Goal: Task Accomplishment & Management: Use online tool/utility

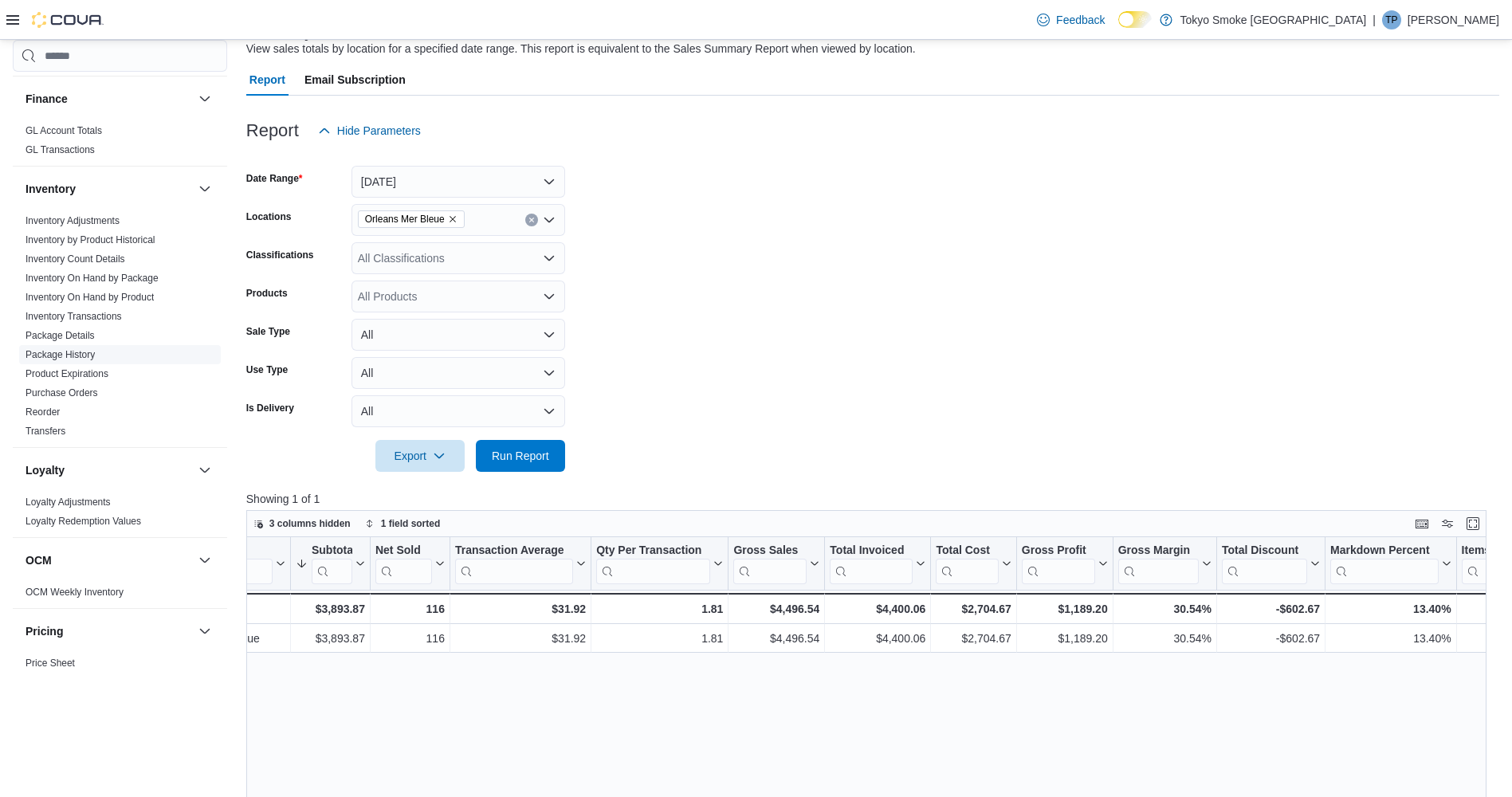
scroll to position [558, 0]
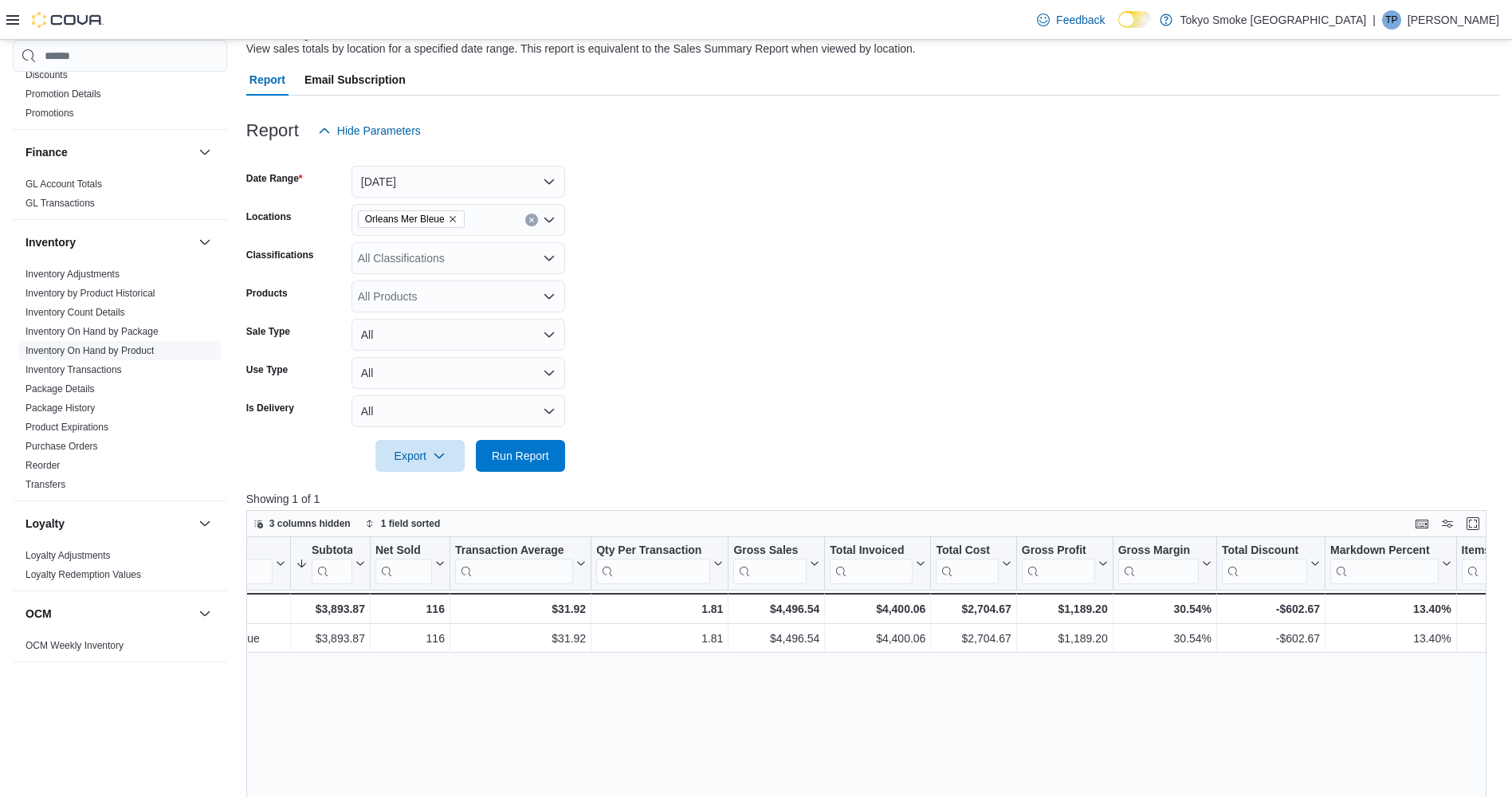
click at [77, 344] on span "Inventory On Hand by Product" at bounding box center [89, 351] width 128 height 13
click at [81, 345] on link "Inventory On Hand by Product" at bounding box center [89, 351] width 128 height 11
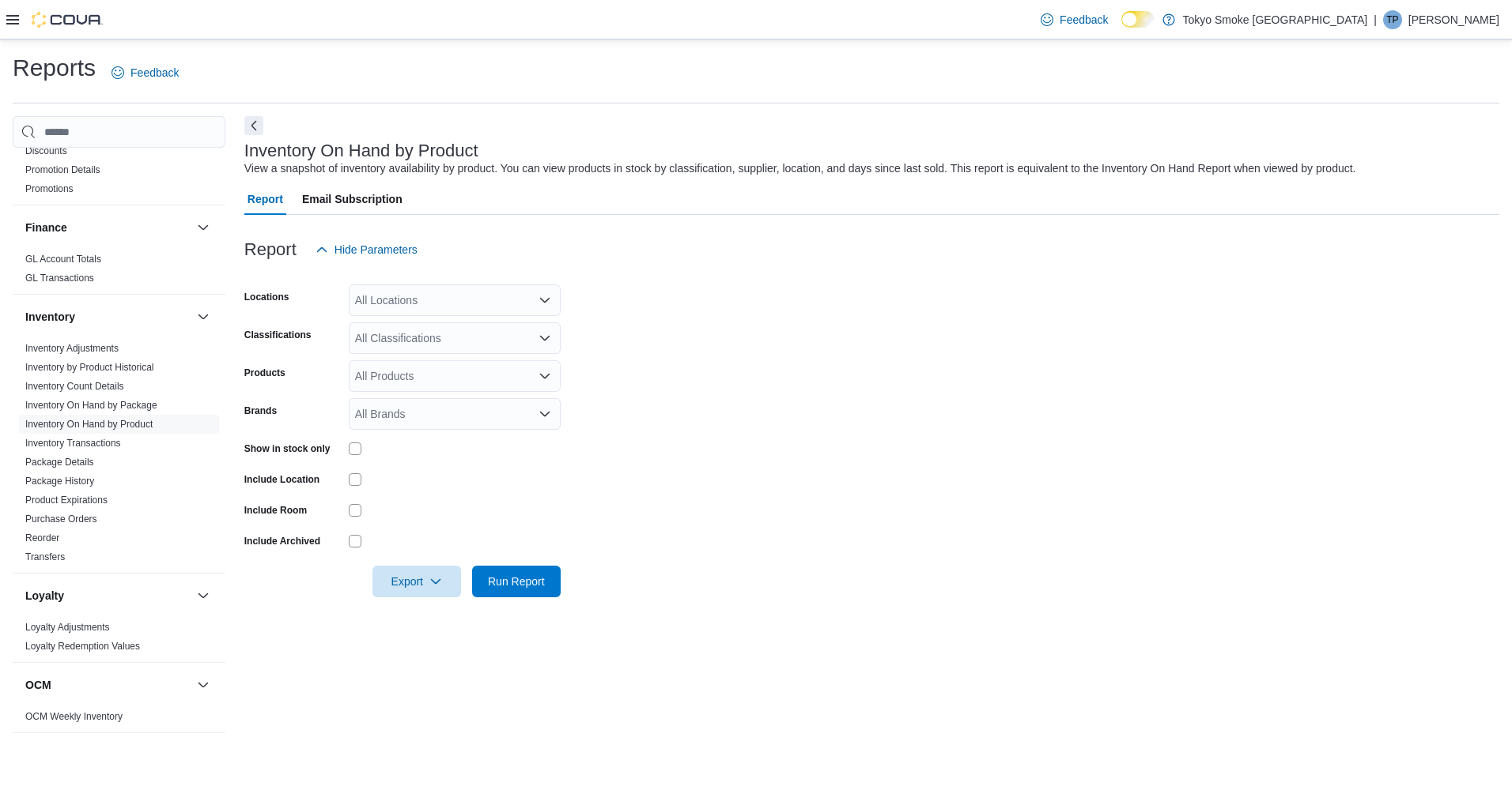
click at [458, 305] on div "All Locations" at bounding box center [455, 300] width 212 height 32
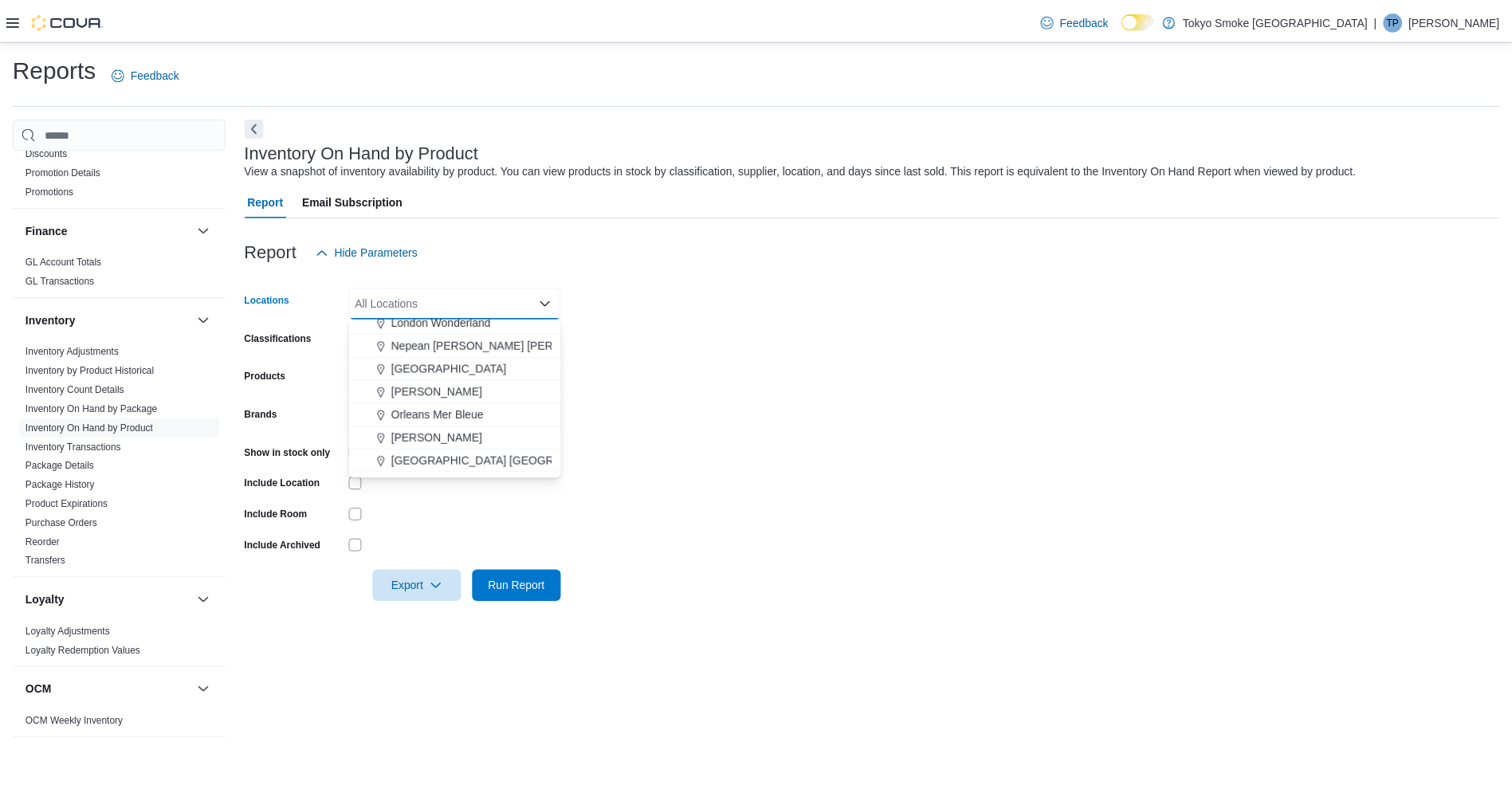
scroll to position [638, 0]
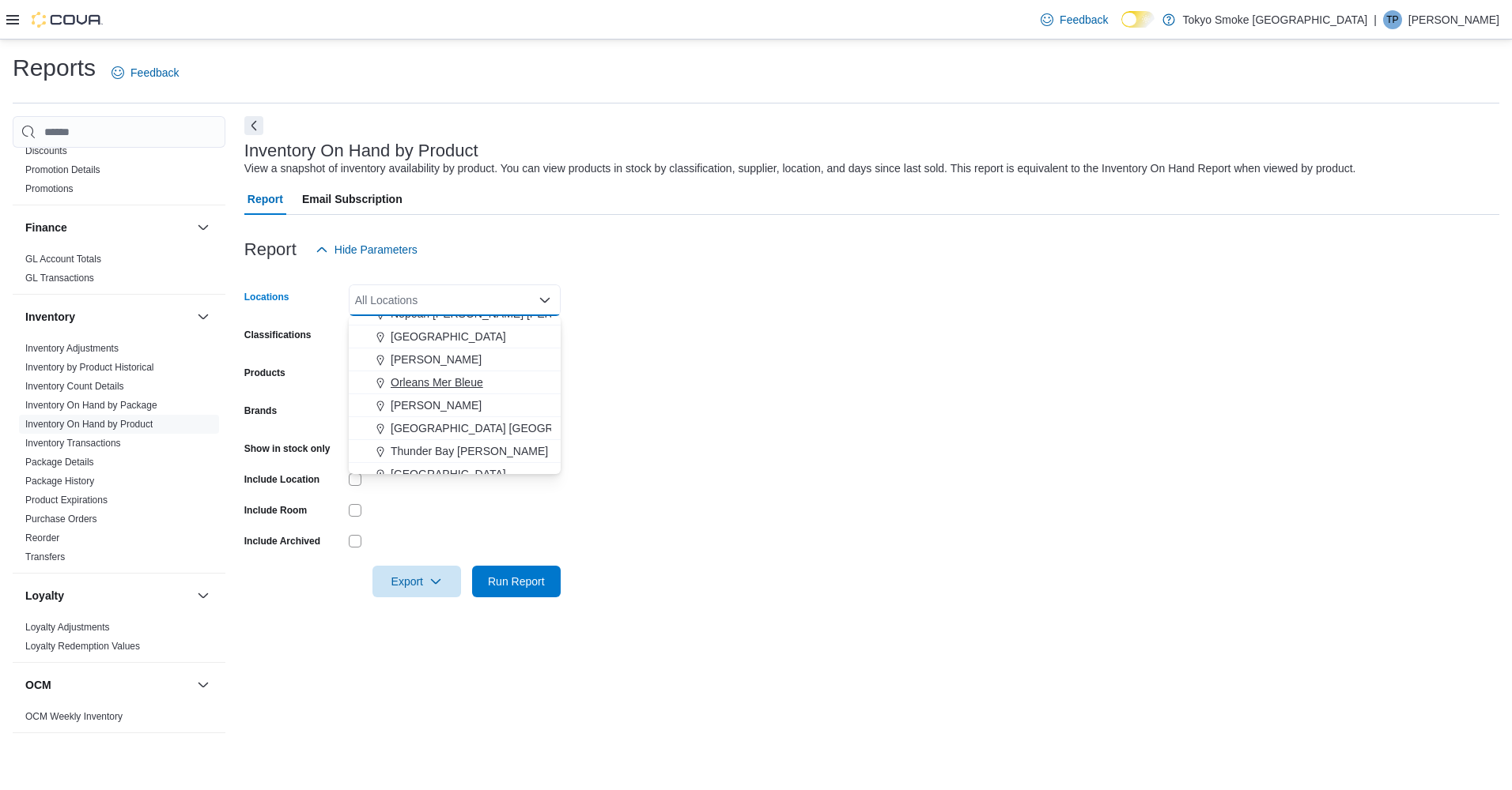
click at [434, 374] on button "Orleans Mer Bleue" at bounding box center [455, 382] width 212 height 23
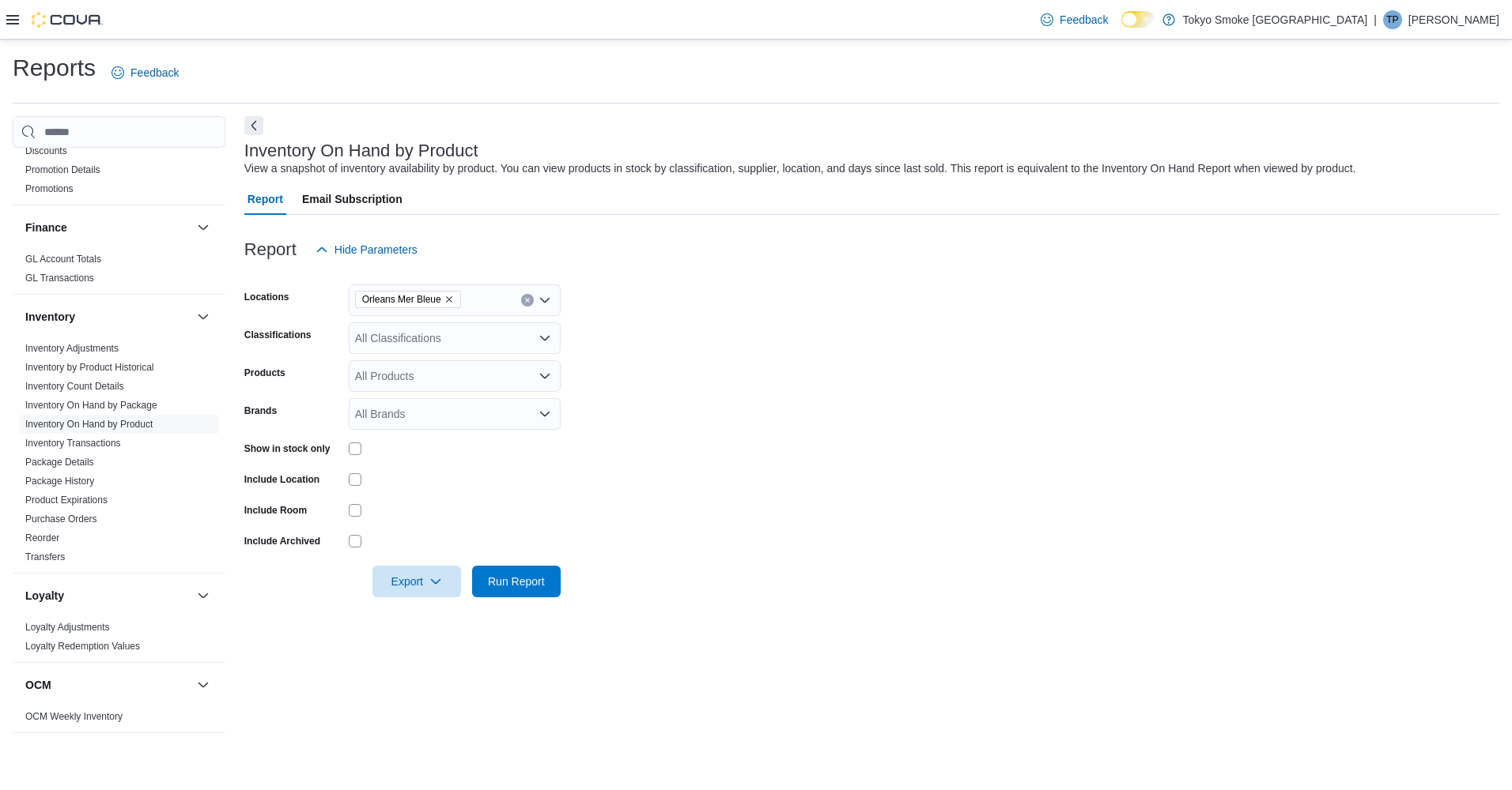
click at [692, 368] on form "Locations Orleans Mer Bleue Classifications All Classifications Products All Pr…" at bounding box center [872, 431] width 1255 height 332
click at [391, 345] on div "All Classifications" at bounding box center [455, 338] width 212 height 32
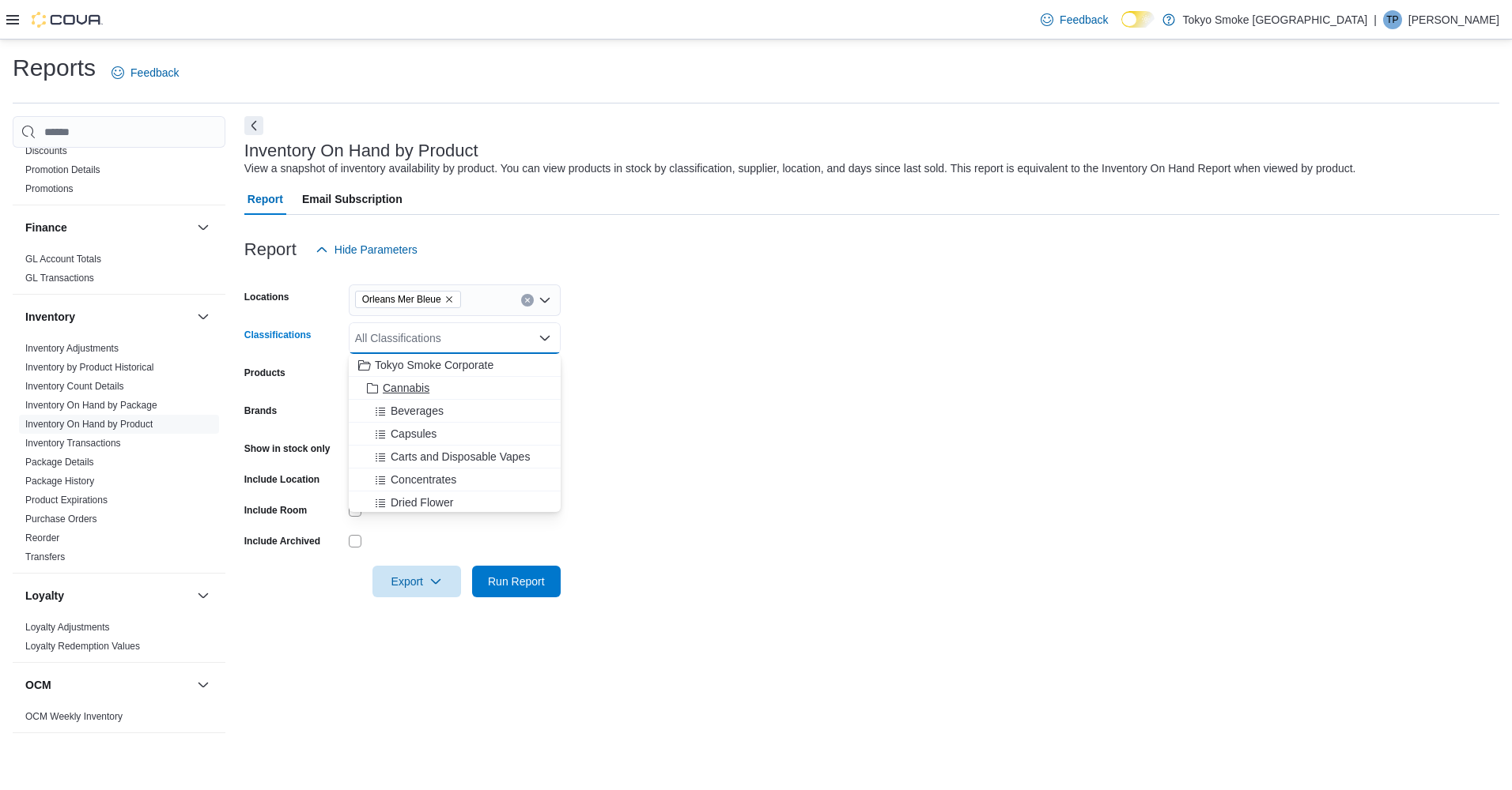
click at [400, 381] on span "Cannabis" at bounding box center [405, 388] width 47 height 16
click at [670, 387] on form "Locations Orleans Mer Bleue Classifications Cannabis Combo box. Selected. Canna…" at bounding box center [872, 431] width 1255 height 332
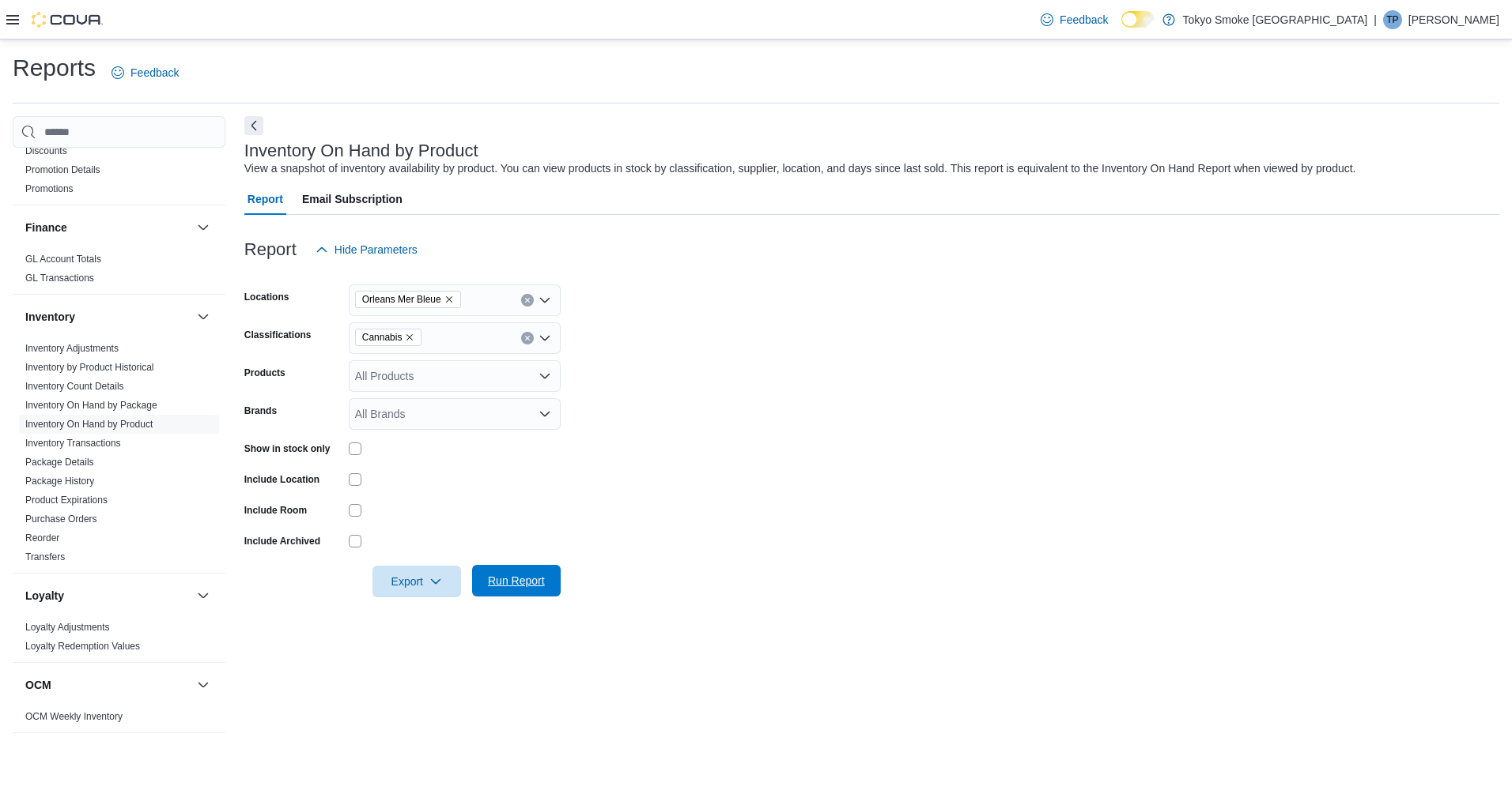
click at [540, 583] on span "Run Report" at bounding box center [516, 581] width 57 height 16
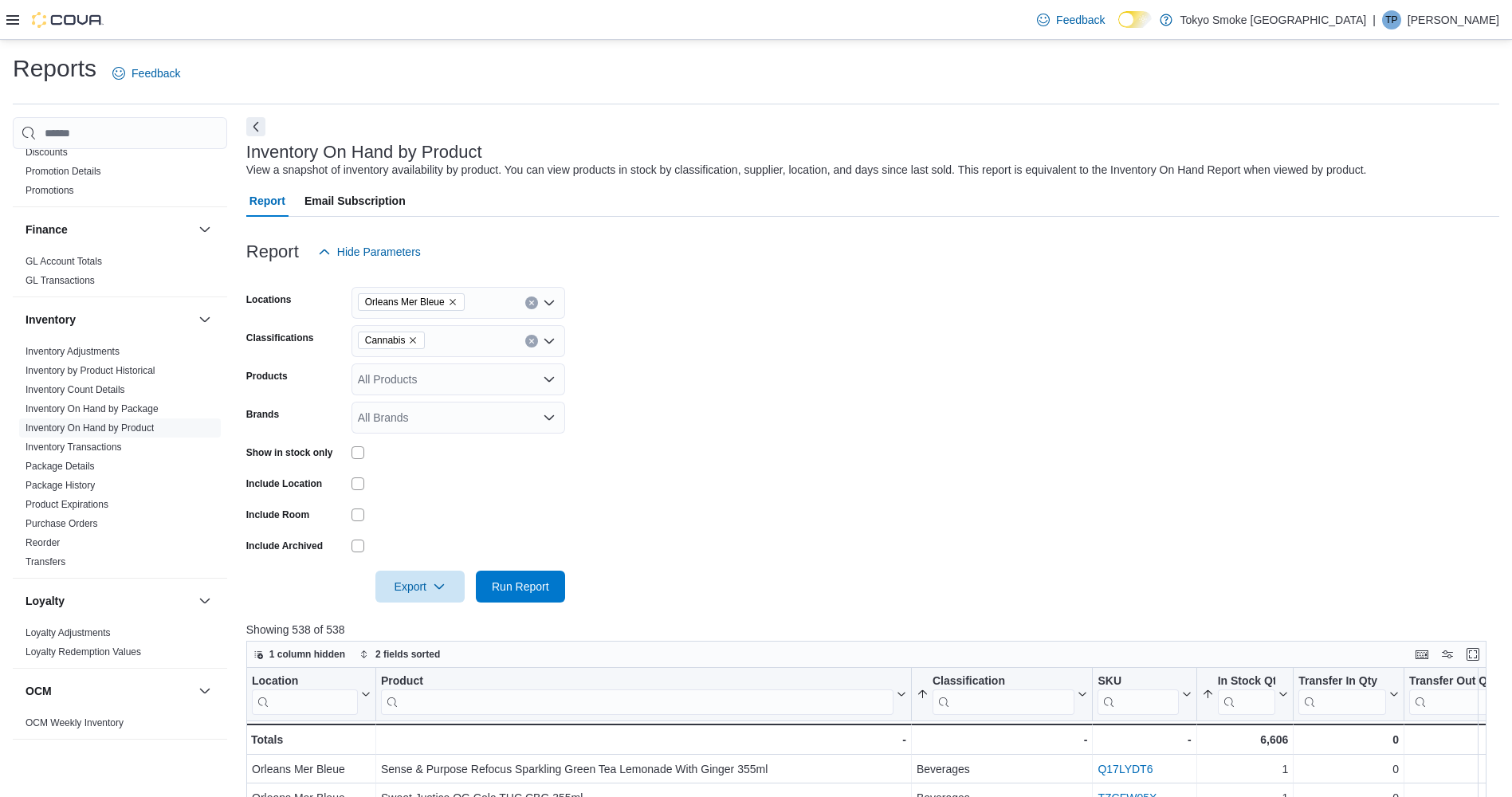
scroll to position [79, 0]
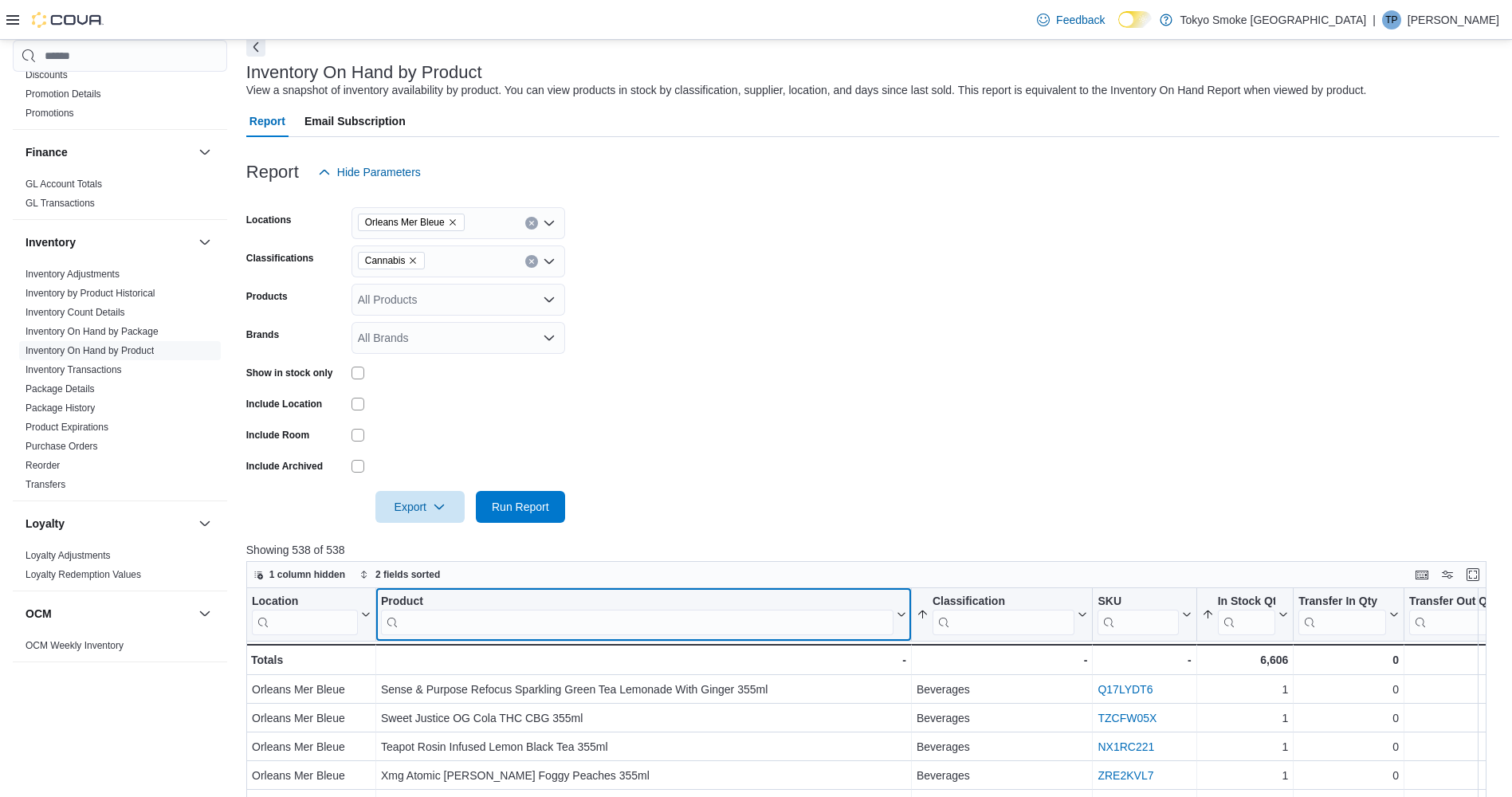
click at [494, 620] on input "search" at bounding box center [637, 623] width 513 height 26
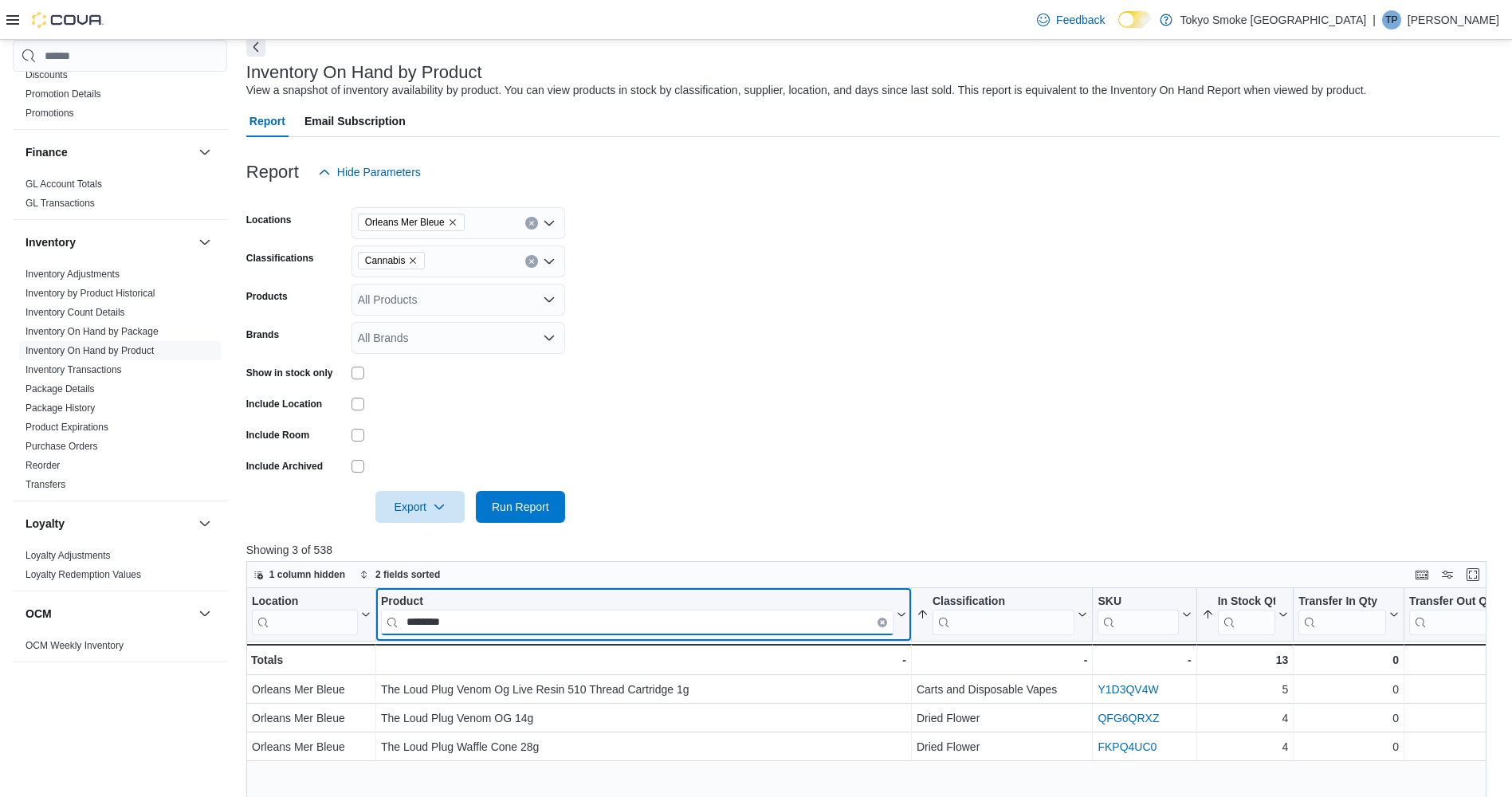
type input "********"
